Goal: Find specific fact: Find specific fact

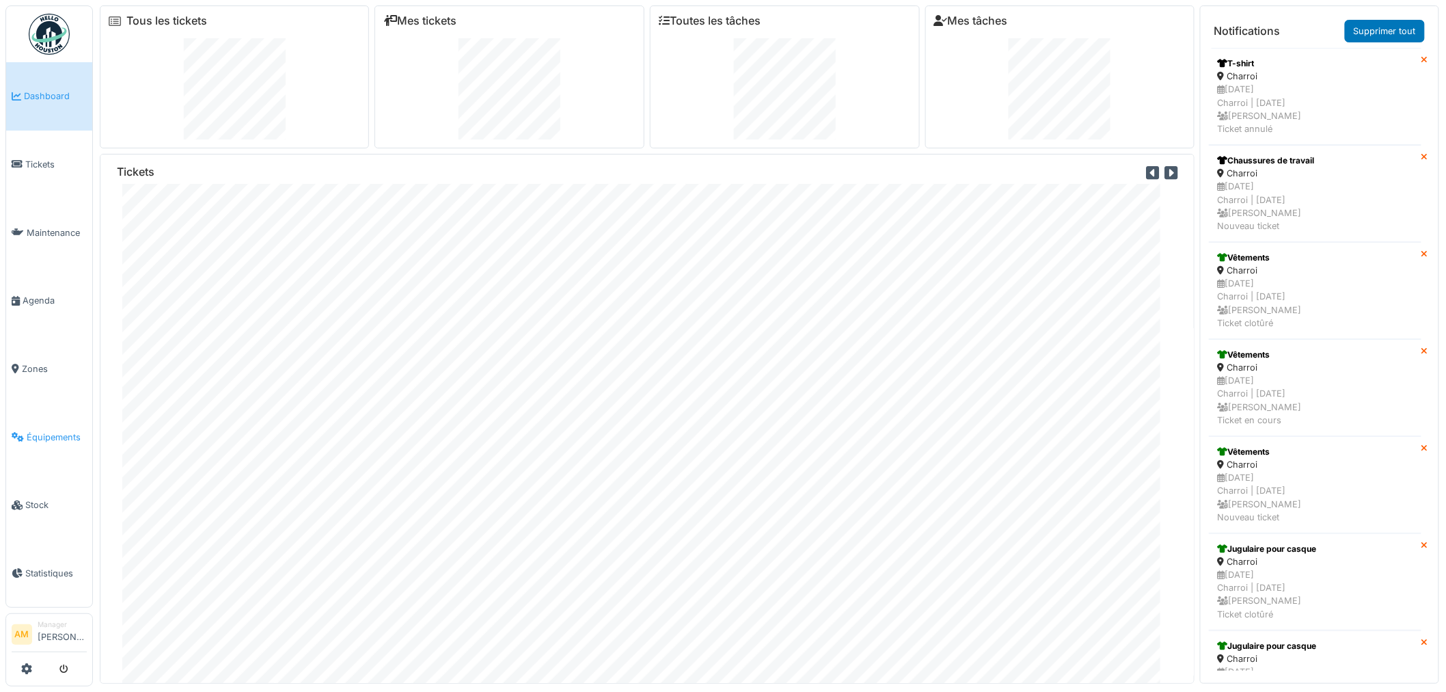
click at [49, 433] on span "Équipements" at bounding box center [57, 437] width 60 height 13
click at [62, 431] on span "Équipements" at bounding box center [57, 437] width 60 height 13
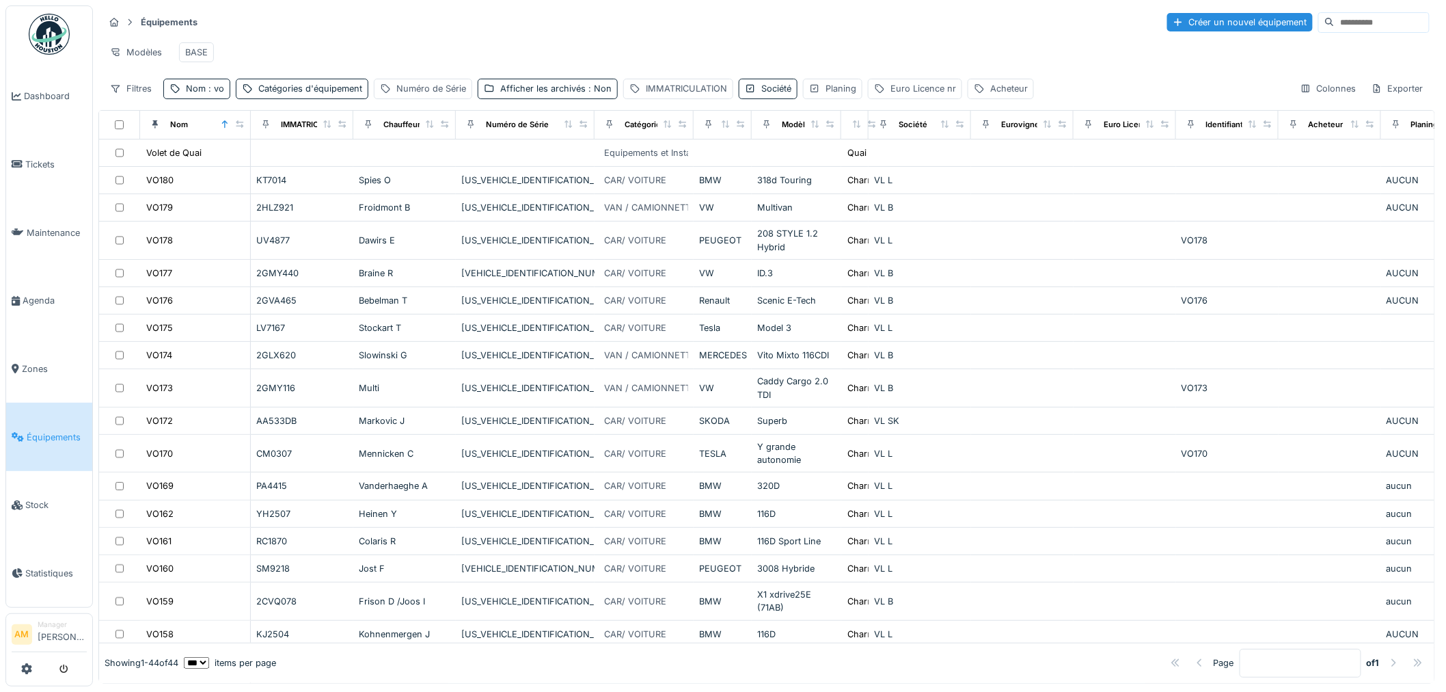
click at [229, 98] on div "Filtres Nom : vo Catégories d'équipement Numéro de Série Afficher les archivés …" at bounding box center [569, 89] width 930 height 20
click at [215, 94] on span ": vo" at bounding box center [215, 88] width 18 height 10
drag, startPoint x: 210, startPoint y: 174, endPoint x: 68, endPoint y: 167, distance: 142.3
click at [77, 167] on body "Dashboard Tickets Maintenance [GEOGRAPHIC_DATA] Zones Équipements Stock Statist…" at bounding box center [723, 346] width 1446 height 692
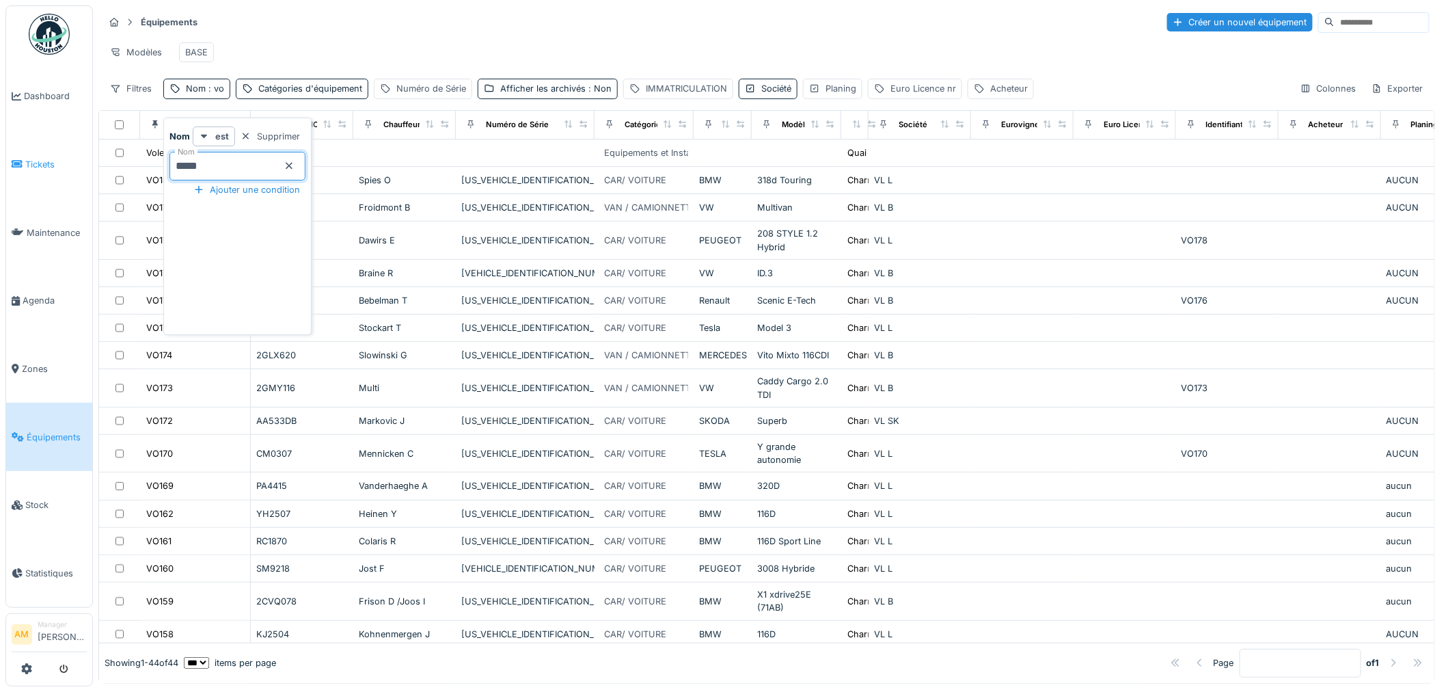
type input "*****"
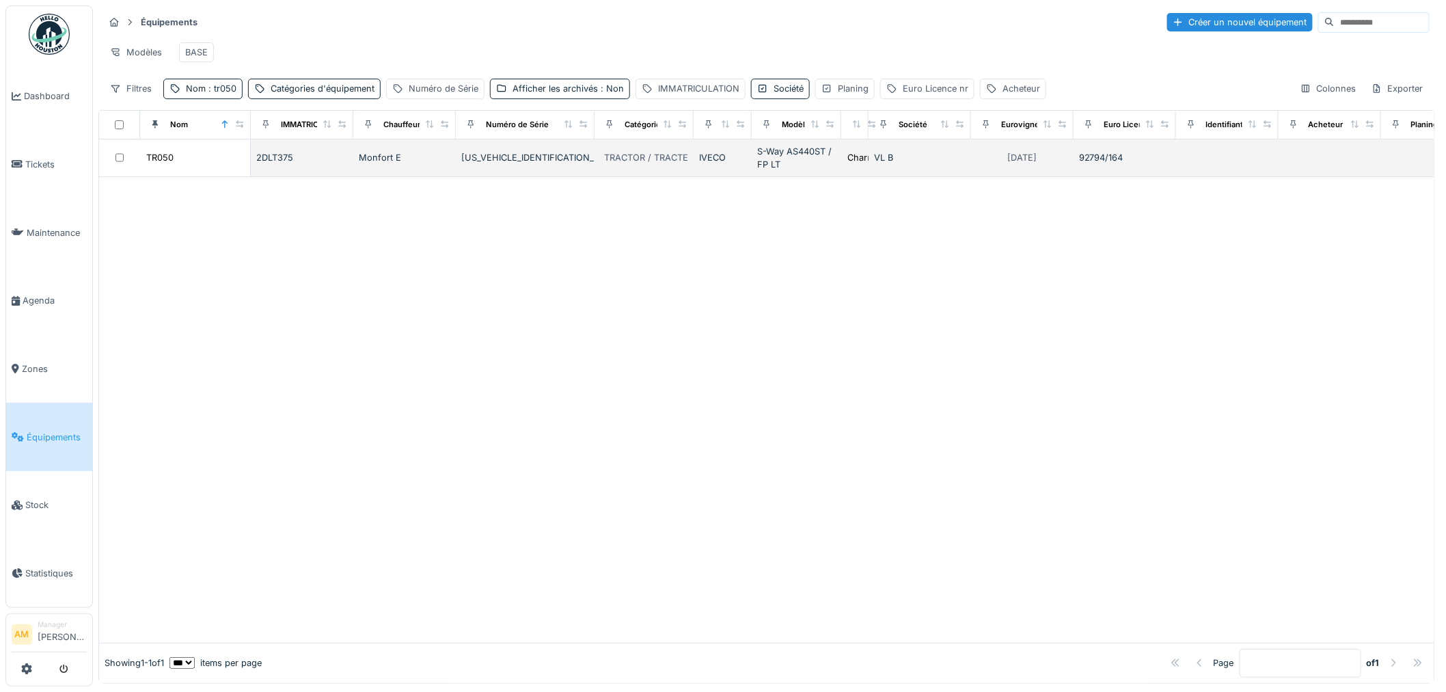
click at [489, 177] on td "[US_VEHICLE_IDENTIFICATION_NUMBER]" at bounding box center [525, 158] width 139 height 38
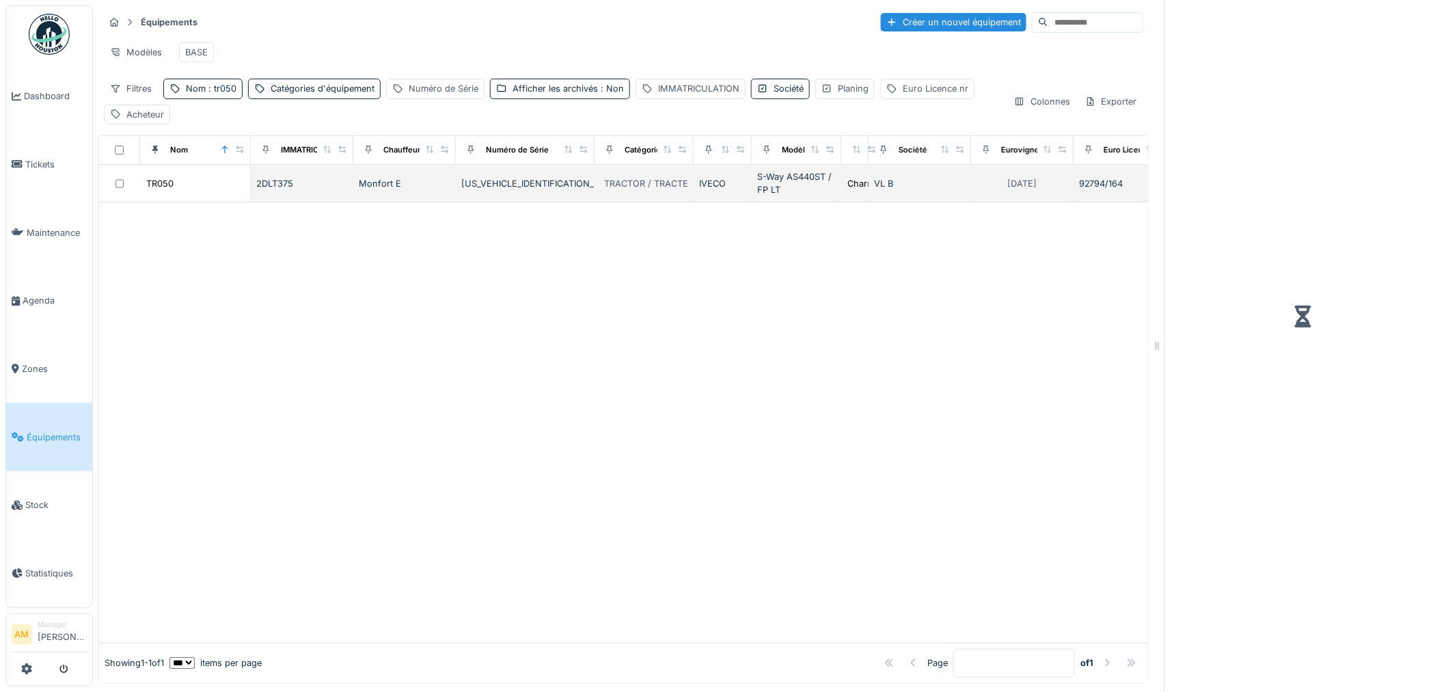
click at [468, 190] on div "[US_VEHICLE_IDENTIFICATION_NUMBER]" at bounding box center [525, 183] width 128 height 13
click at [487, 190] on div "[US_VEHICLE_IDENTIFICATION_NUMBER]" at bounding box center [525, 183] width 128 height 13
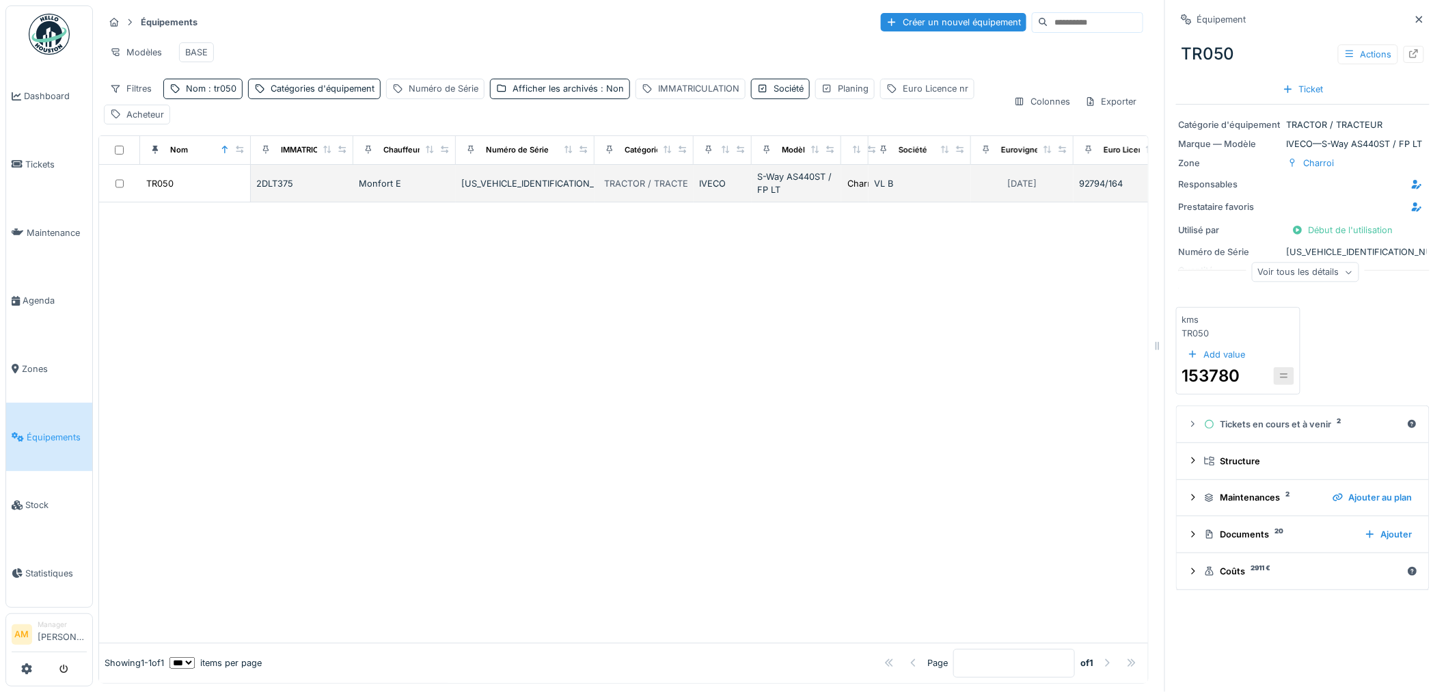
click at [524, 215] on div at bounding box center [623, 421] width 1049 height 439
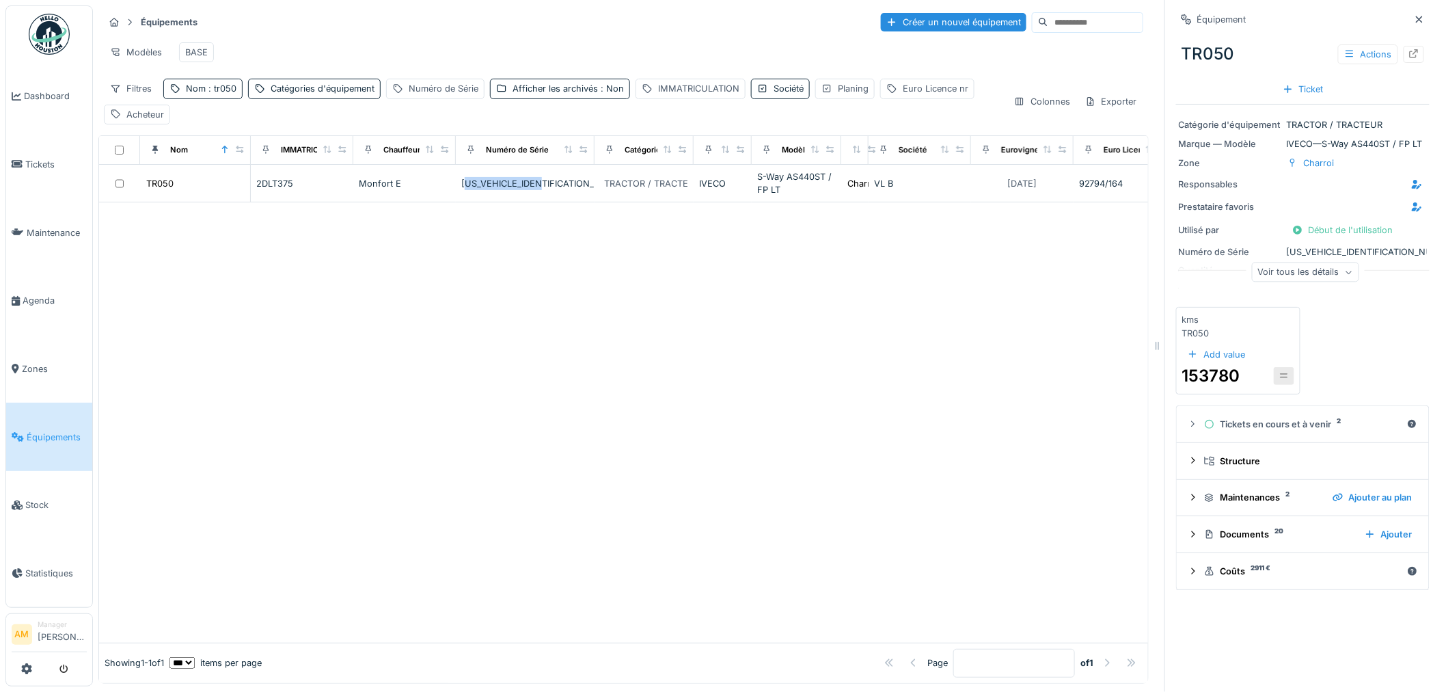
drag, startPoint x: 554, startPoint y: 196, endPoint x: 547, endPoint y: 223, distance: 27.5
click at [472, 190] on div "[US_VEHICLE_IDENTIFICATION_NUMBER]" at bounding box center [525, 183] width 128 height 13
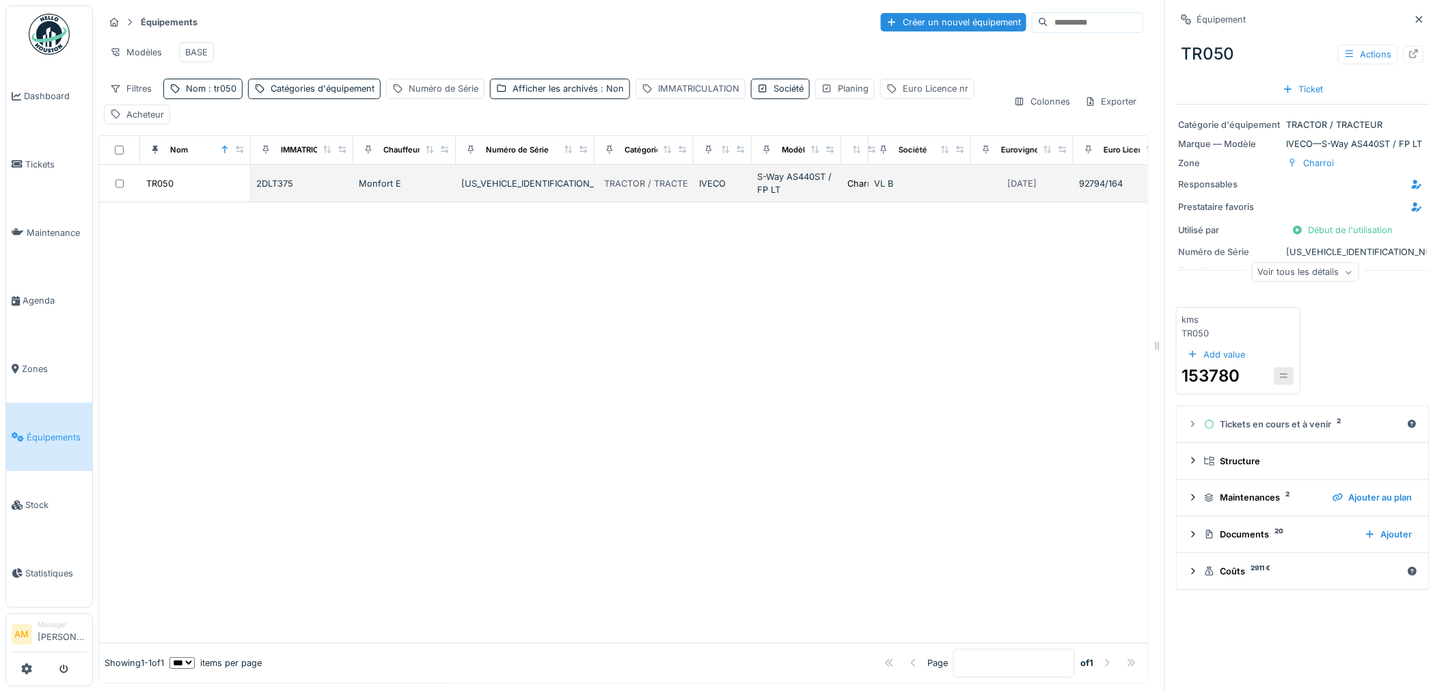
drag, startPoint x: 542, startPoint y: 234, endPoint x: 543, endPoint y: 210, distance: 24.0
click at [539, 228] on div at bounding box center [623, 421] width 1049 height 439
drag, startPoint x: 566, startPoint y: 196, endPoint x: 446, endPoint y: 197, distance: 119.6
click at [446, 197] on tr "TR050 2DLT375 [PERSON_NAME] E [US_VEHICLE_IDENTIFICATION_NUMBER] TRACTOR / TRAC…" at bounding box center [791, 184] width 1385 height 38
copy tr "[US_VEHICLE_IDENTIFICATION_NUMBER]"
